Goal: Task Accomplishment & Management: Manage account settings

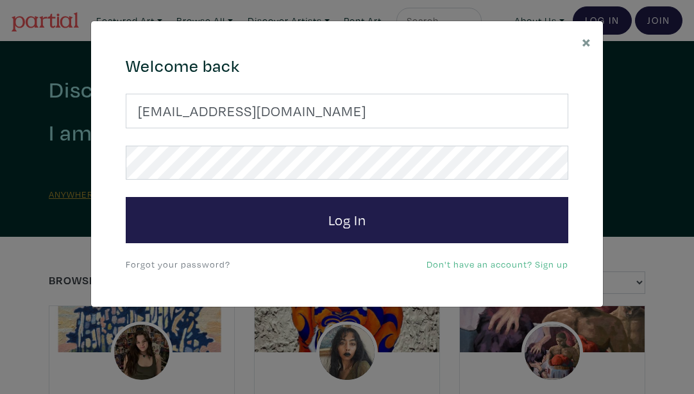
click at [351, 183] on form "[EMAIL_ADDRESS][DOMAIN_NAME] Log In" at bounding box center [347, 168] width 442 height 149
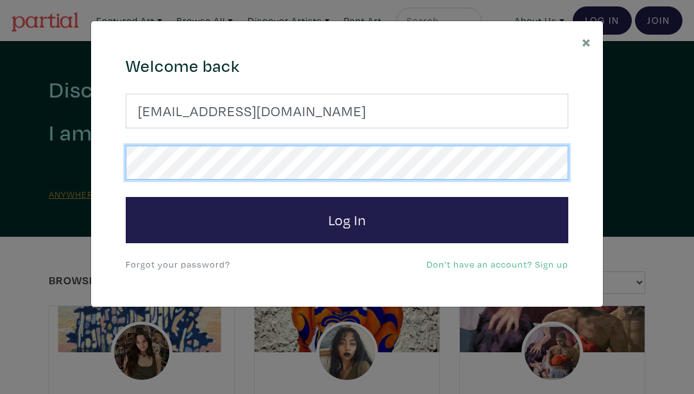
click at [17, 163] on div "× 664c6a6d6e3476504e6b79362f4172494552756f694733386b666278545363695a485979654c4…" at bounding box center [347, 197] width 694 height 394
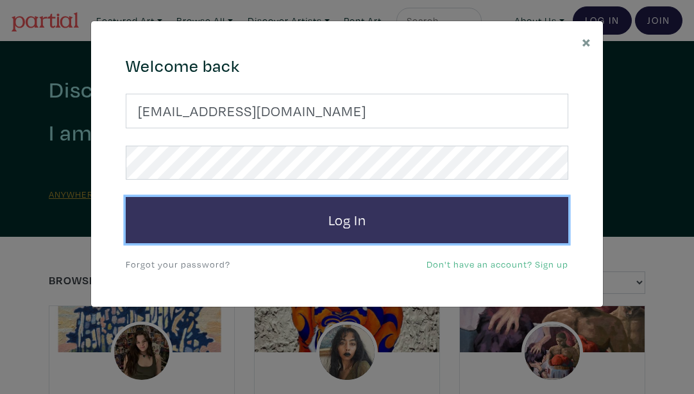
click at [300, 228] on button "Log In" at bounding box center [347, 220] width 442 height 46
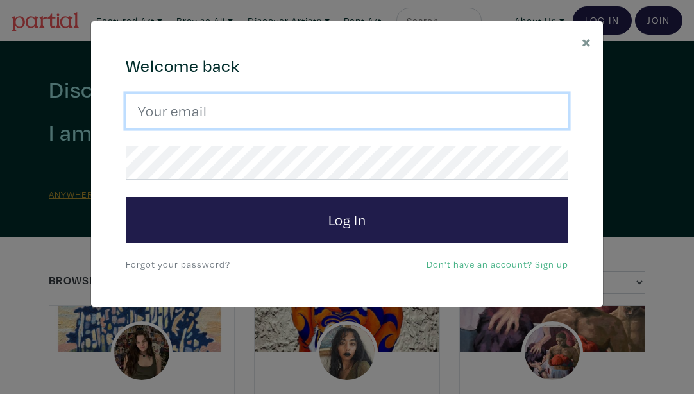
click at [299, 118] on input "email" at bounding box center [347, 111] width 442 height 35
type input "[EMAIL_ADDRESS][DOMAIN_NAME]"
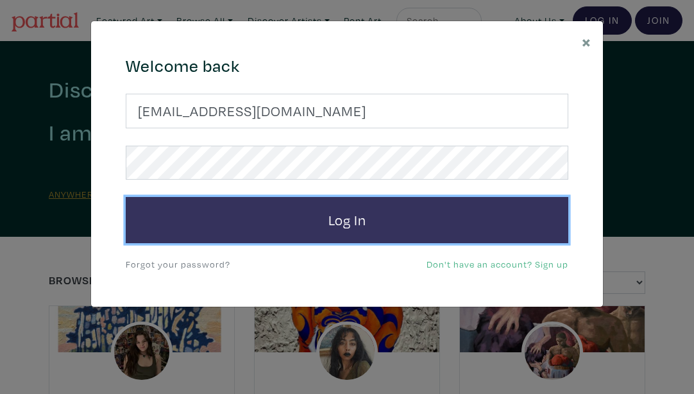
click at [308, 224] on button "Log In" at bounding box center [347, 220] width 442 height 46
